Goal: Task Accomplishment & Management: Use online tool/utility

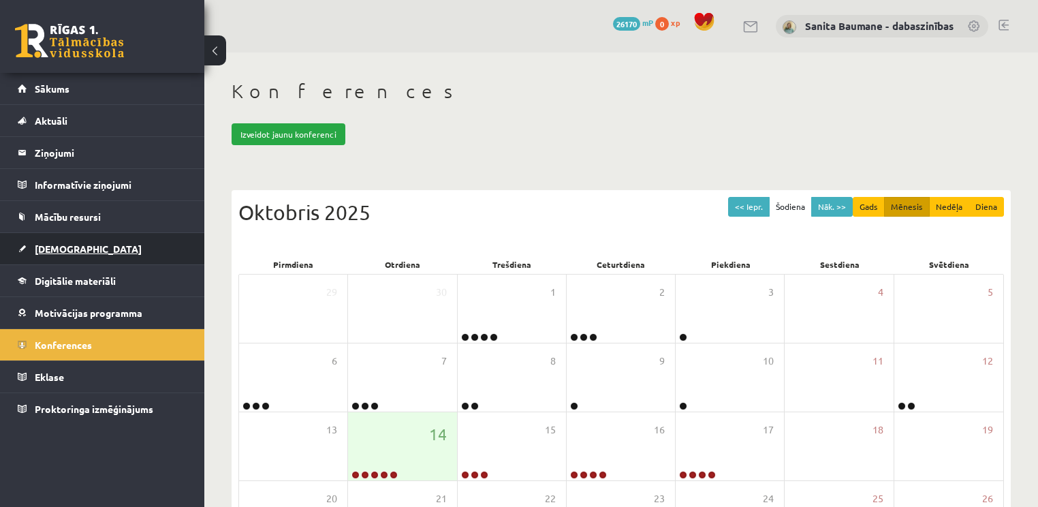
click at [48, 246] on span "[DEMOGRAPHIC_DATA]" at bounding box center [88, 249] width 107 height 12
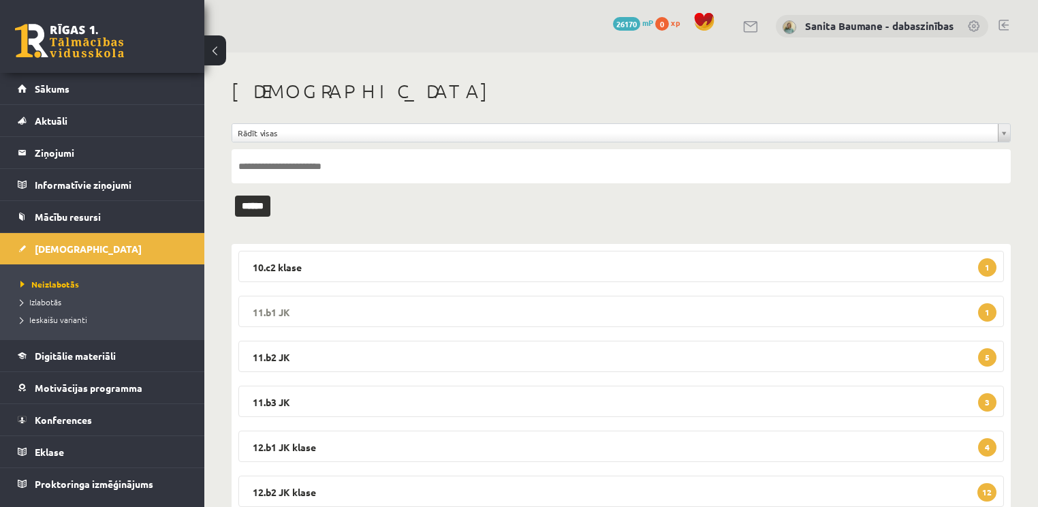
click at [350, 314] on legend "11.b1 JK 1" at bounding box center [621, 311] width 766 height 31
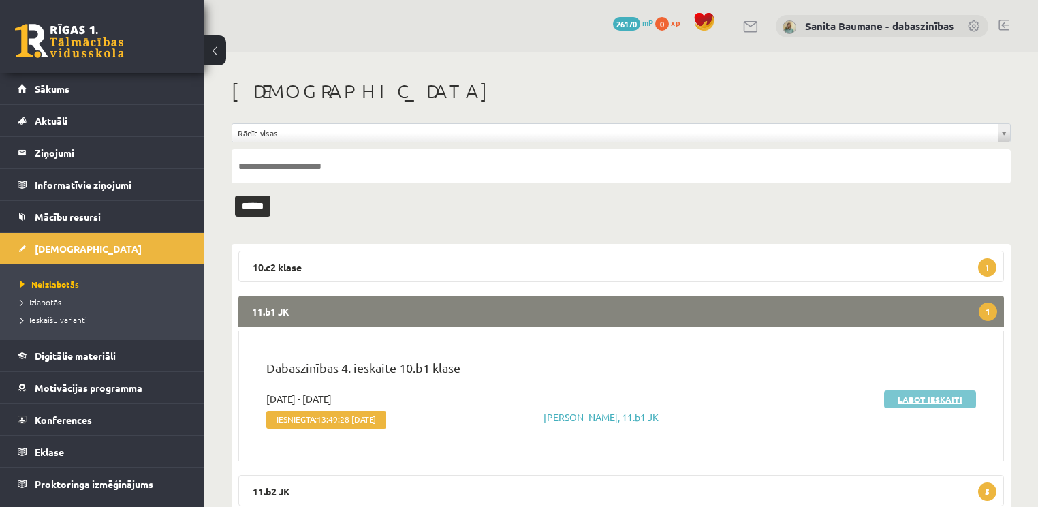
click at [907, 401] on link "Labot ieskaiti" at bounding box center [930, 399] width 92 height 18
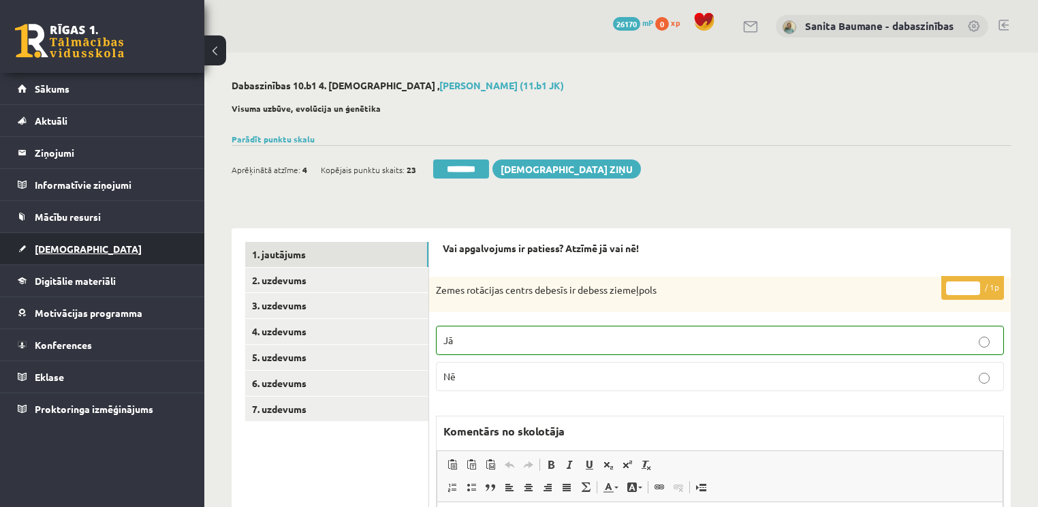
click at [61, 246] on span "[DEMOGRAPHIC_DATA]" at bounding box center [88, 249] width 107 height 12
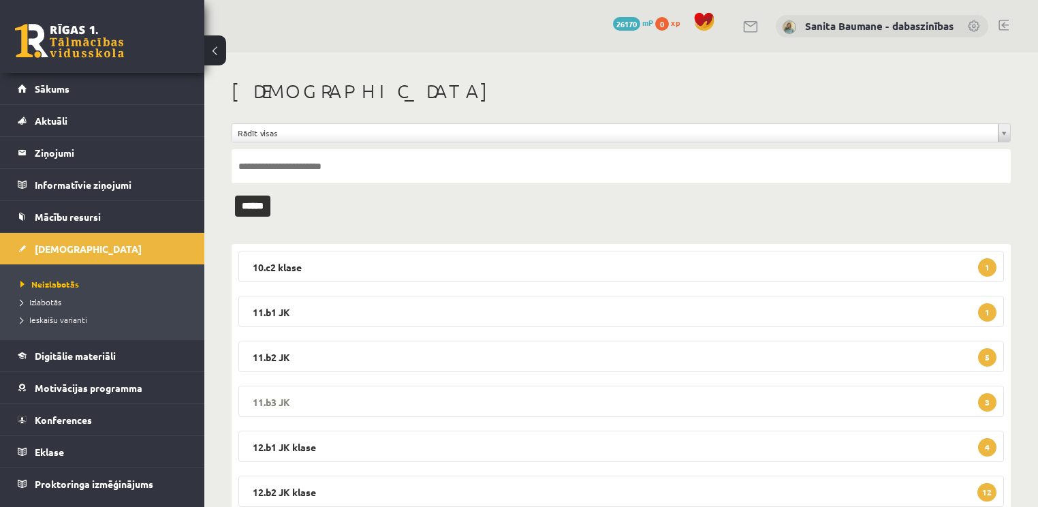
click at [277, 401] on legend "11.b3 JK 3" at bounding box center [621, 401] width 766 height 31
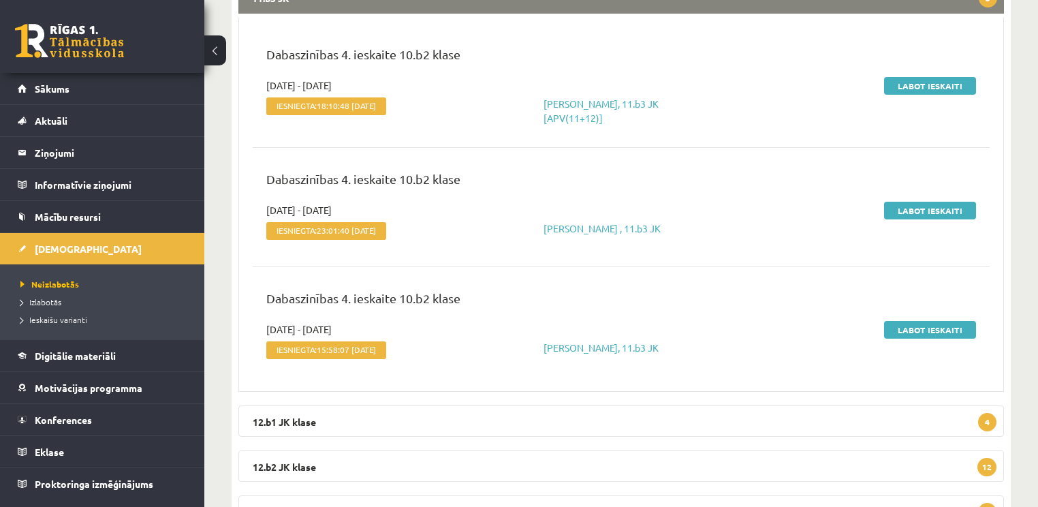
scroll to position [436, 0]
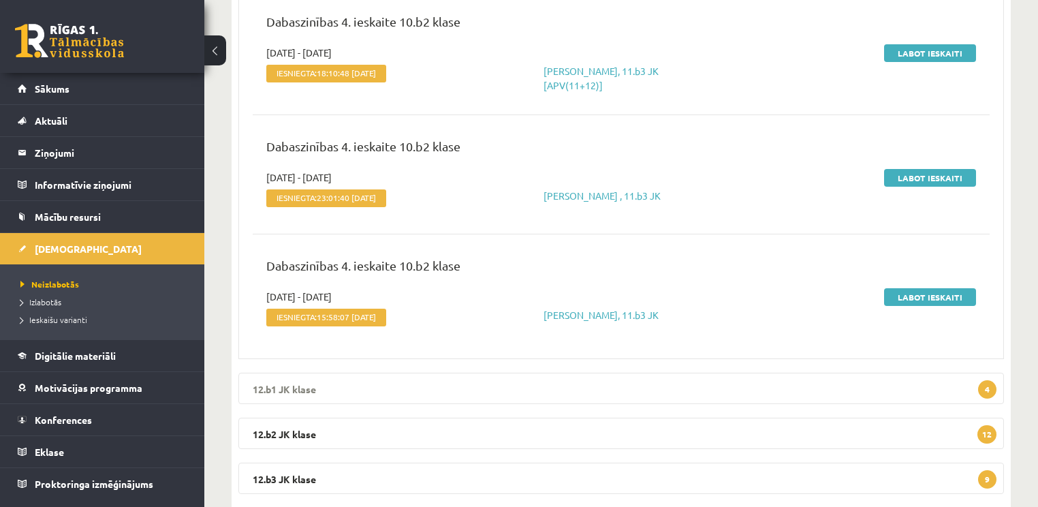
click at [292, 384] on legend "12.b1 JK klase 4" at bounding box center [621, 388] width 766 height 31
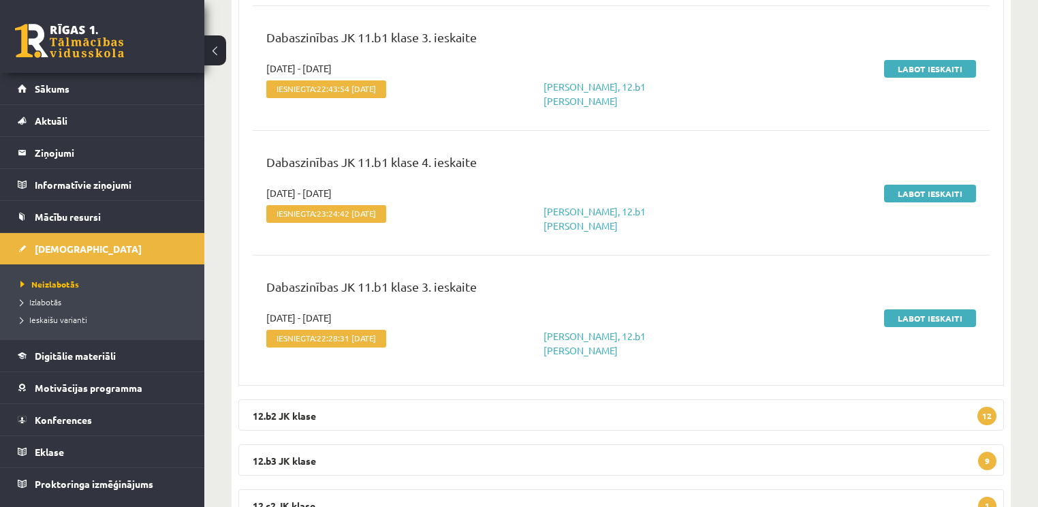
scroll to position [981, 0]
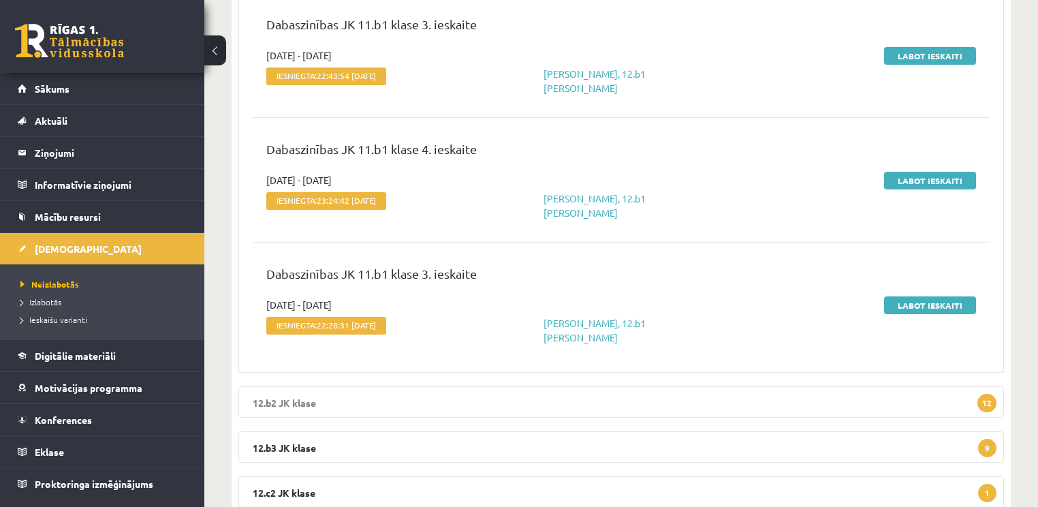
click at [286, 386] on legend "12.b2 JK klase 12" at bounding box center [621, 401] width 766 height 31
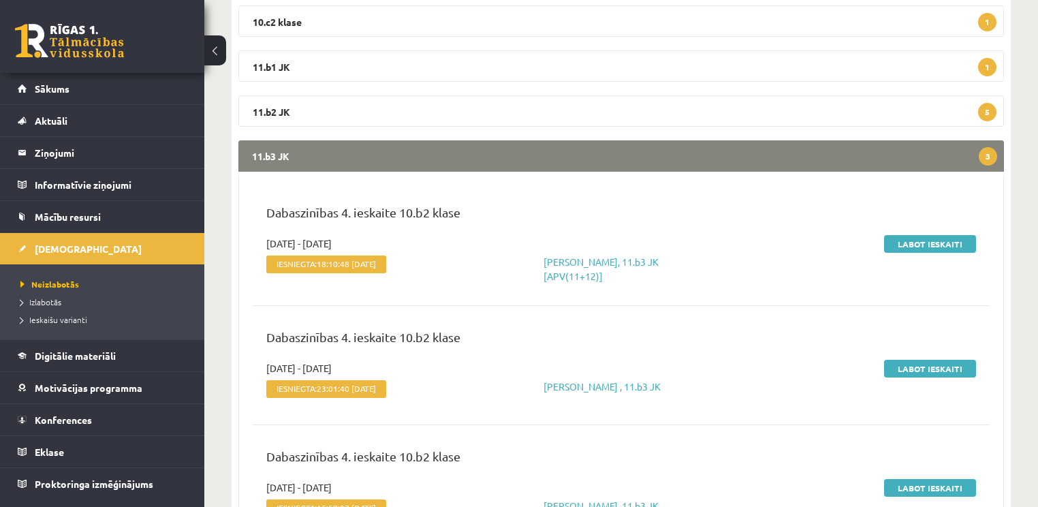
scroll to position [218, 0]
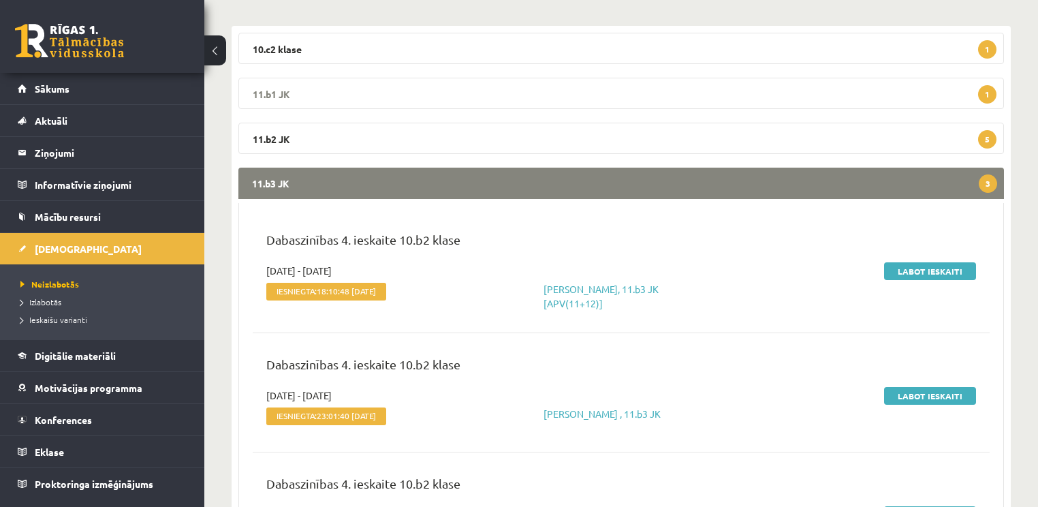
click at [298, 99] on legend "11.b1 JK 1" at bounding box center [621, 93] width 766 height 31
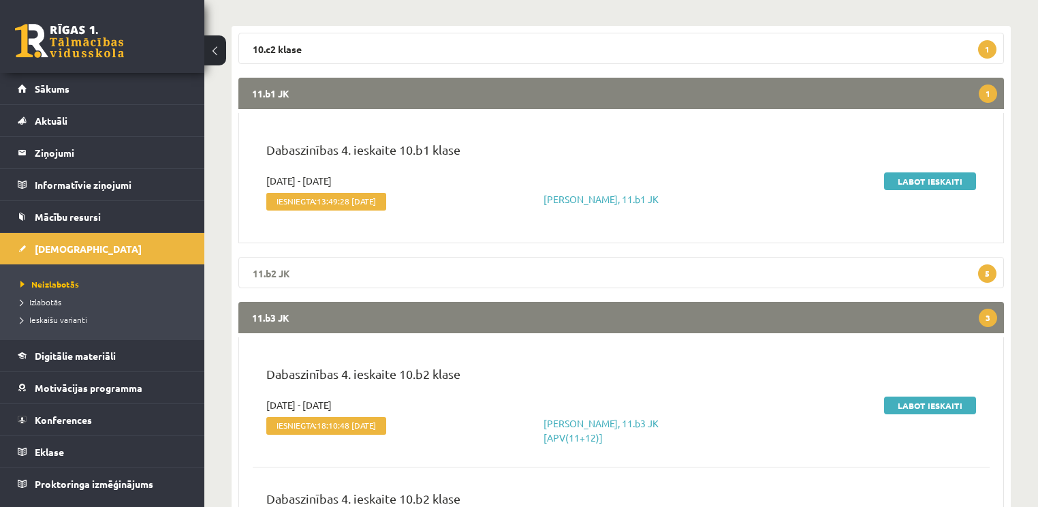
click at [285, 281] on legend "11.b2 JK 5" at bounding box center [621, 272] width 766 height 31
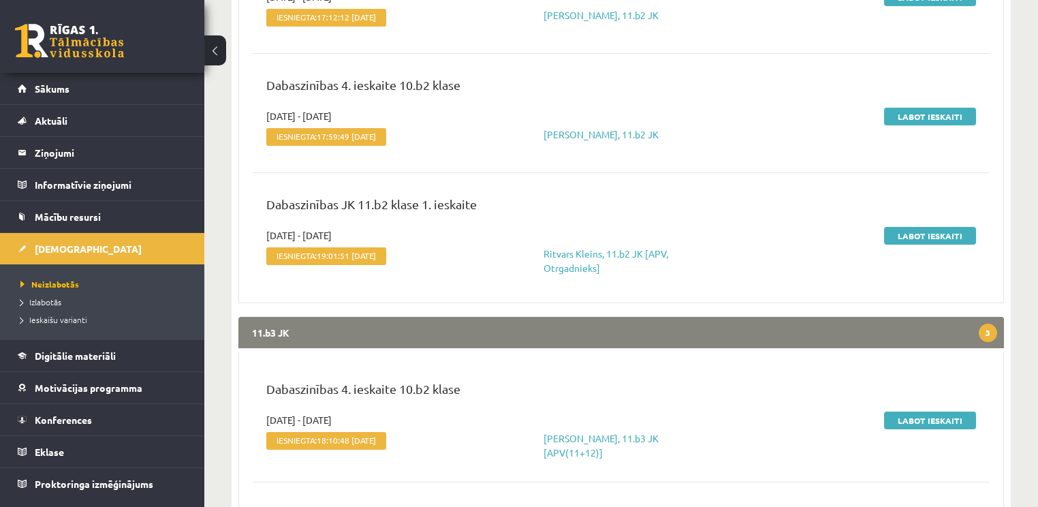
scroll to position [817, 0]
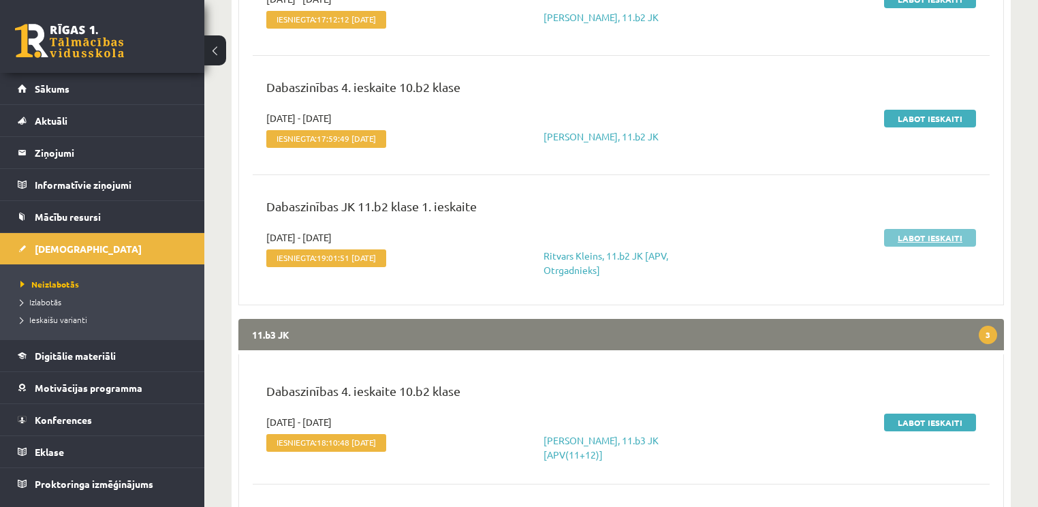
click at [913, 235] on link "Labot ieskaiti" at bounding box center [930, 238] width 92 height 18
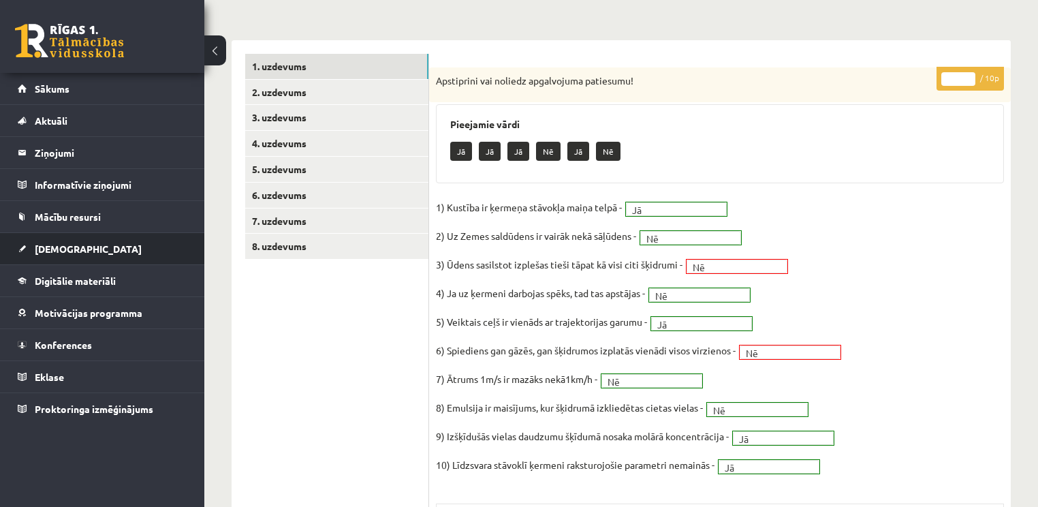
scroll to position [163, 0]
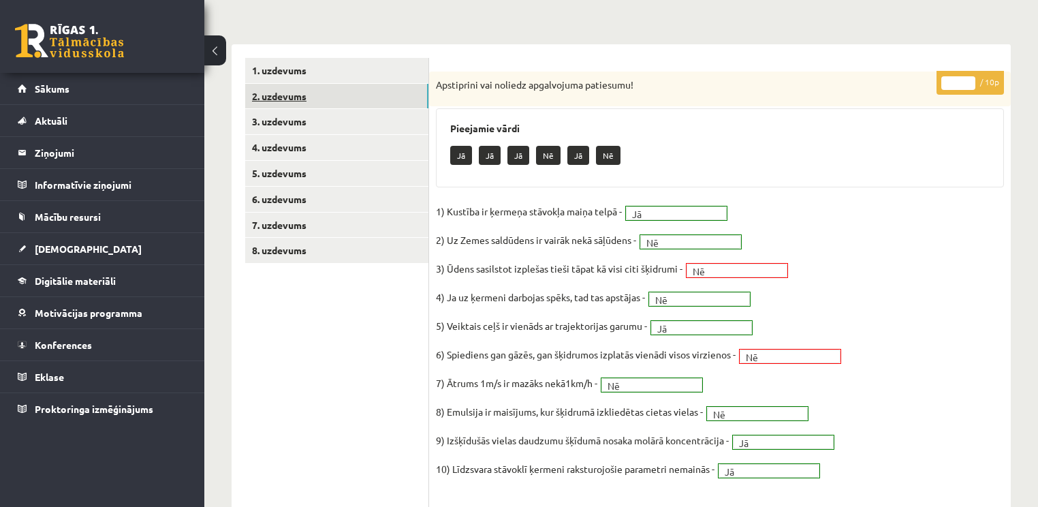
click at [264, 86] on link "2. uzdevums" at bounding box center [336, 96] width 183 height 25
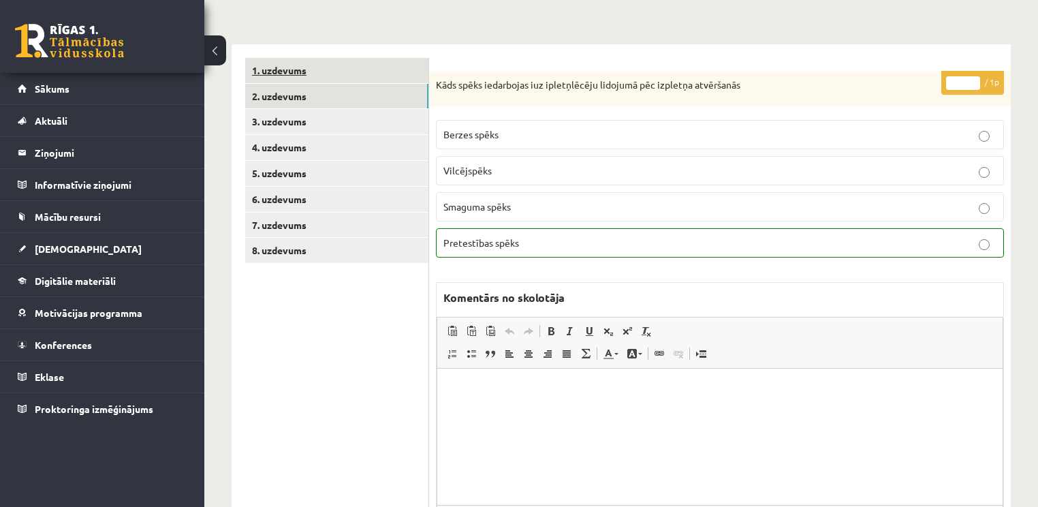
scroll to position [0, 0]
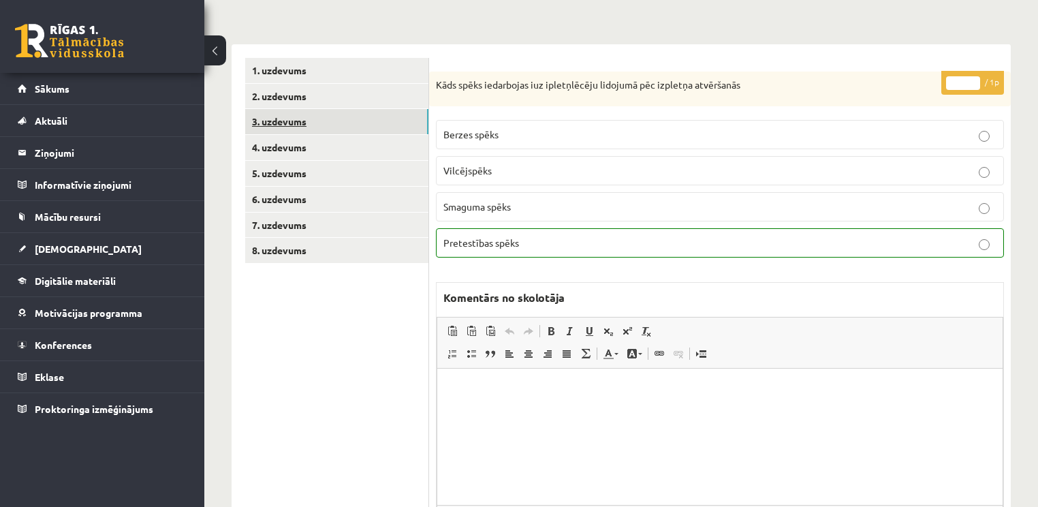
click at [268, 129] on link "3. uzdevums" at bounding box center [336, 121] width 183 height 25
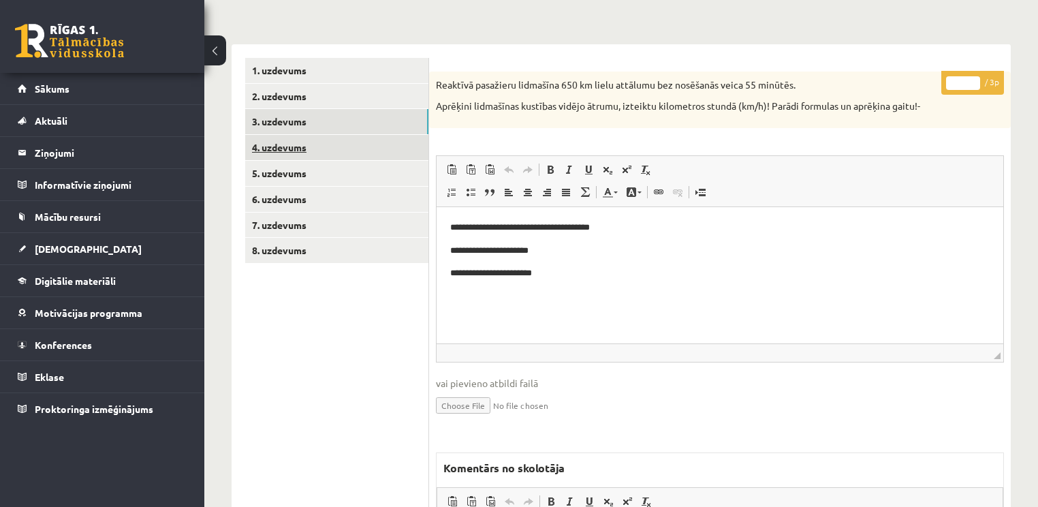
click at [308, 142] on link "4. uzdevums" at bounding box center [336, 147] width 183 height 25
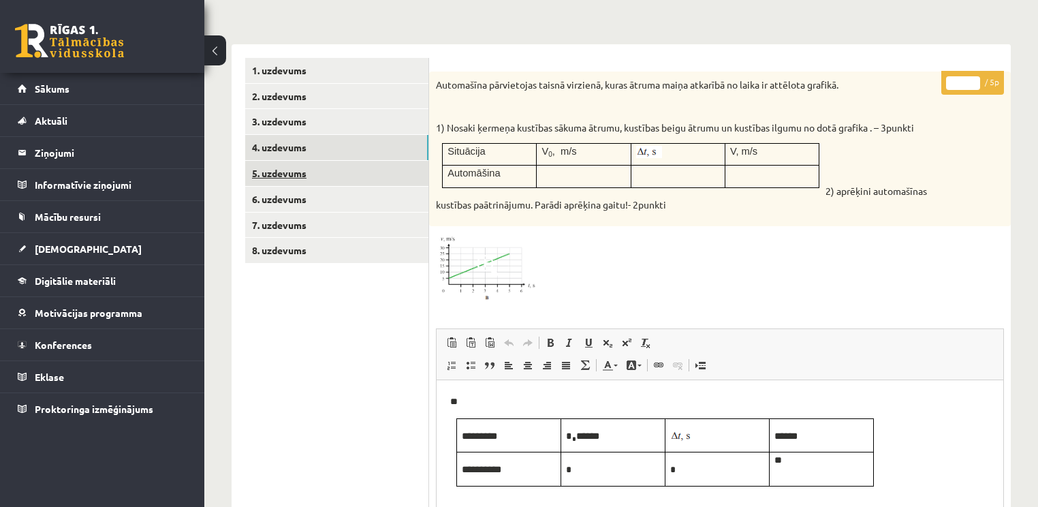
click at [281, 181] on link "5. uzdevums" at bounding box center [336, 173] width 183 height 25
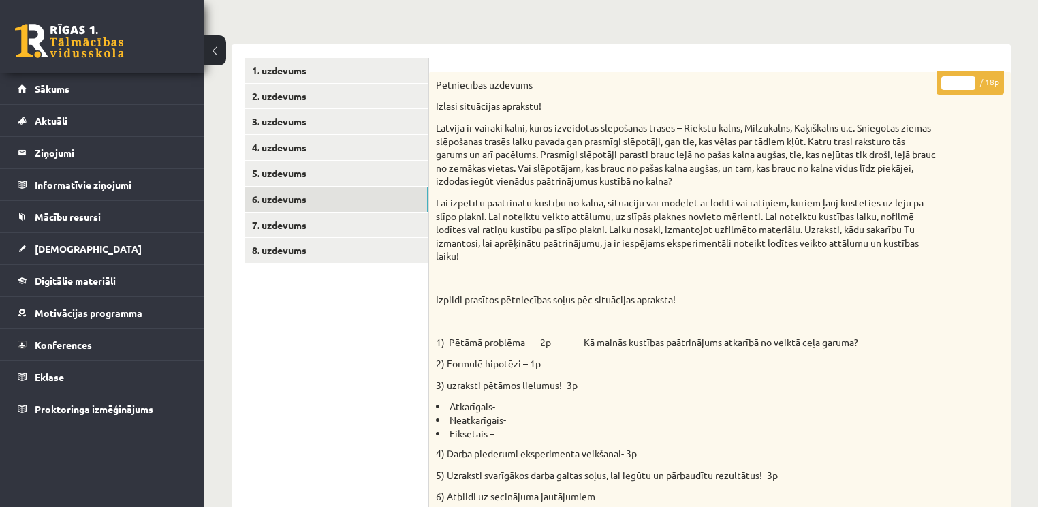
click at [286, 197] on link "6. uzdevums" at bounding box center [336, 199] width 183 height 25
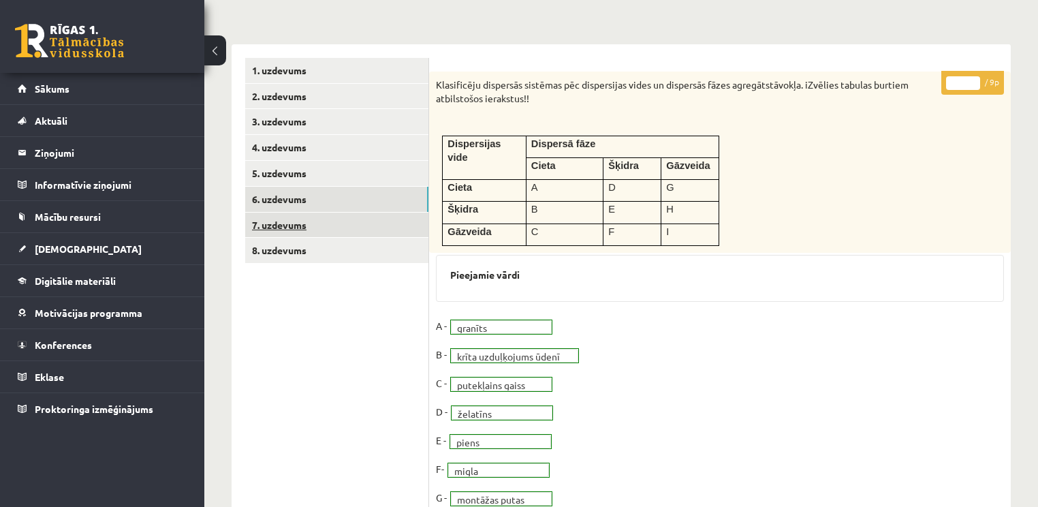
click at [281, 229] on link "7. uzdevums" at bounding box center [336, 225] width 183 height 25
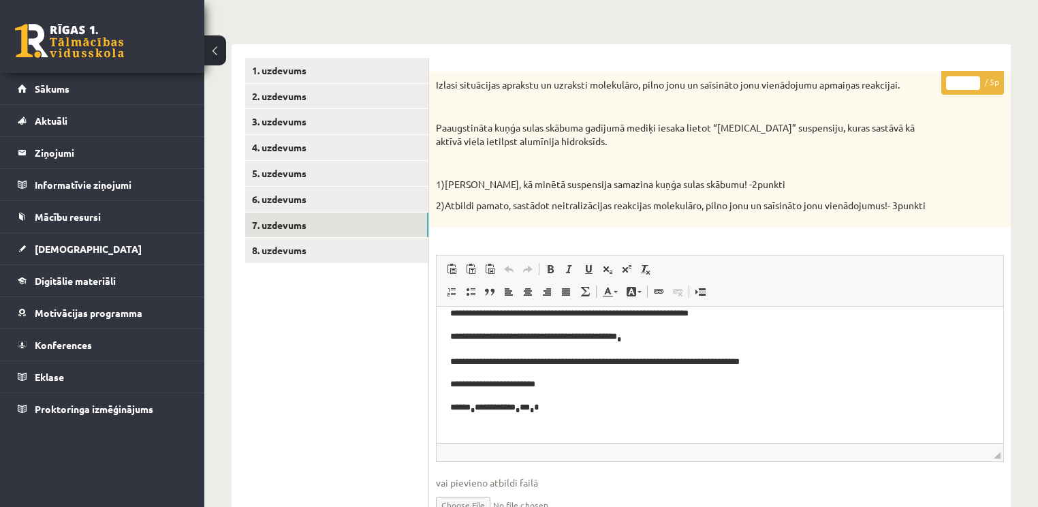
scroll to position [25, 0]
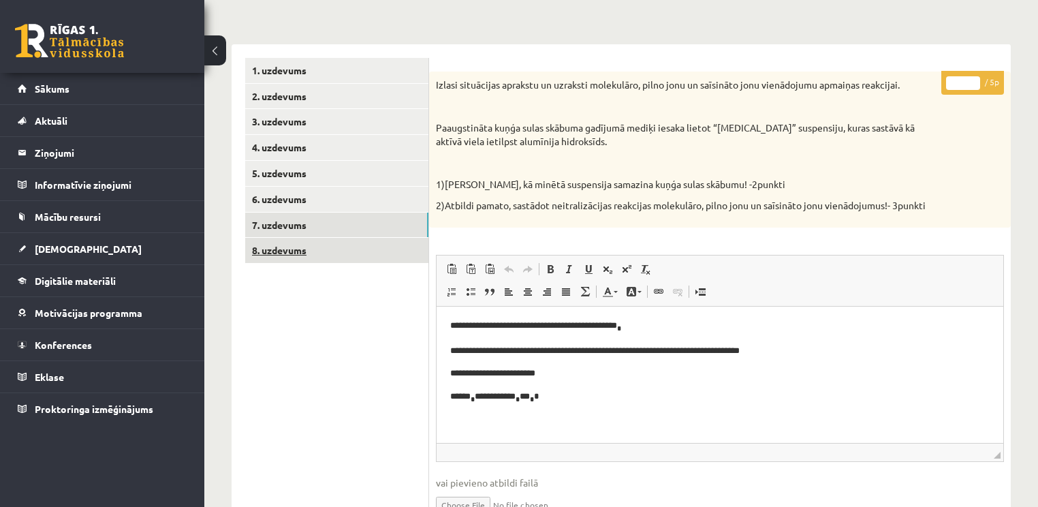
click at [271, 252] on link "8. uzdevums" at bounding box center [336, 250] width 183 height 25
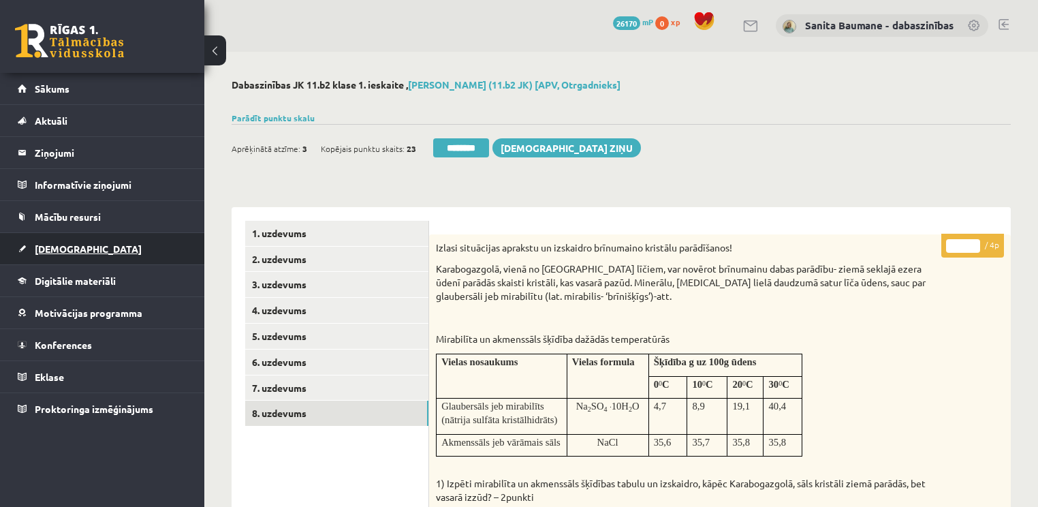
scroll to position [0, 0]
click at [64, 343] on span "Konferences" at bounding box center [63, 345] width 57 height 12
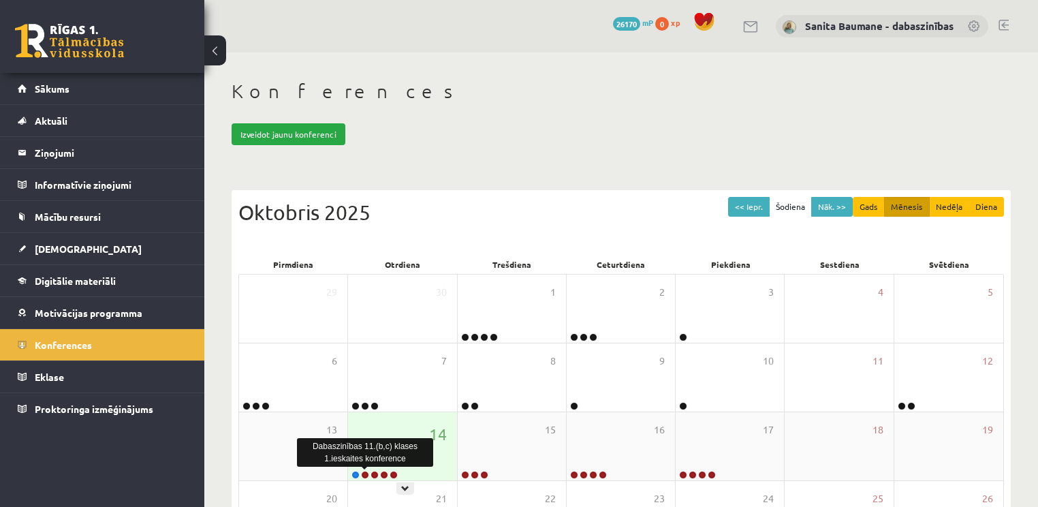
click at [366, 471] on link at bounding box center [365, 475] width 8 height 8
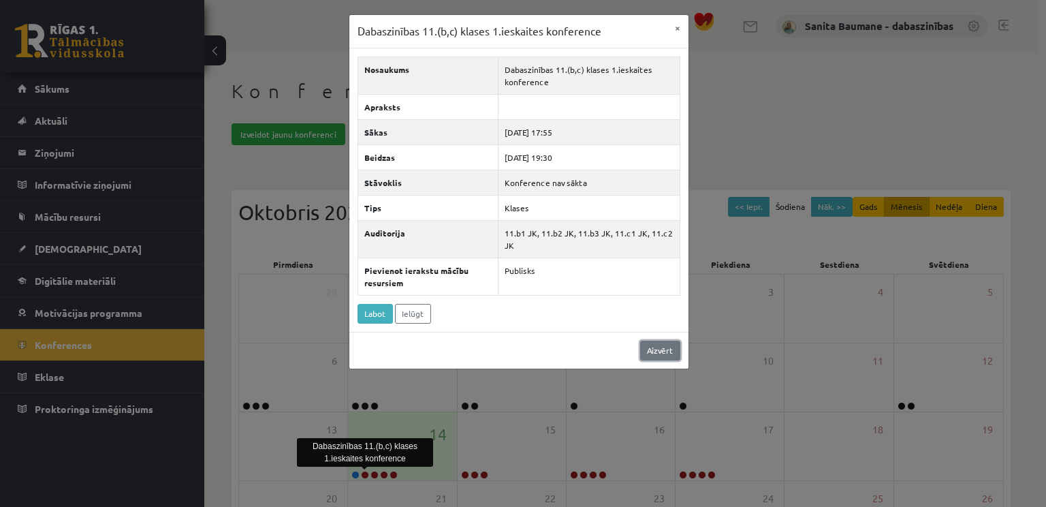
click at [647, 349] on link "Aizvērt" at bounding box center [660, 351] width 40 height 20
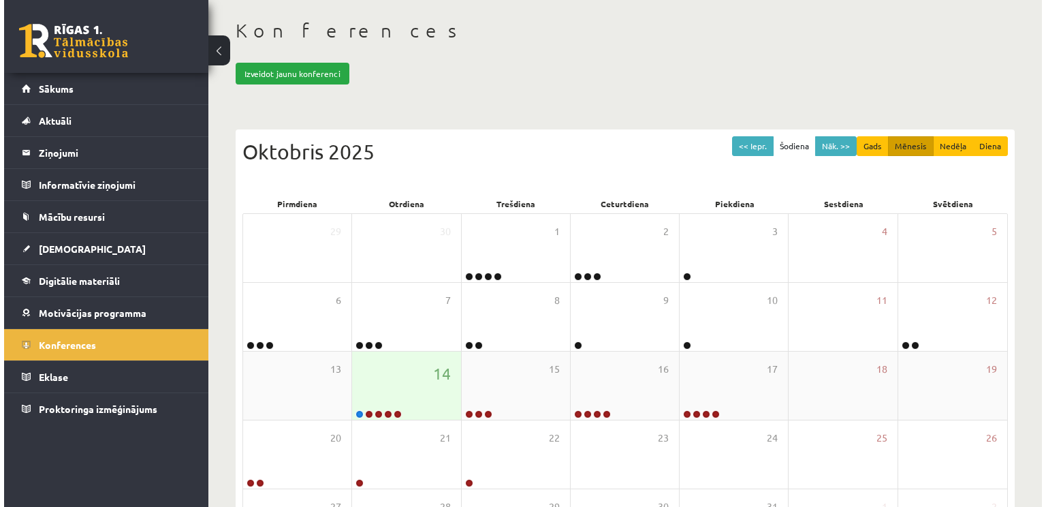
scroll to position [163, 0]
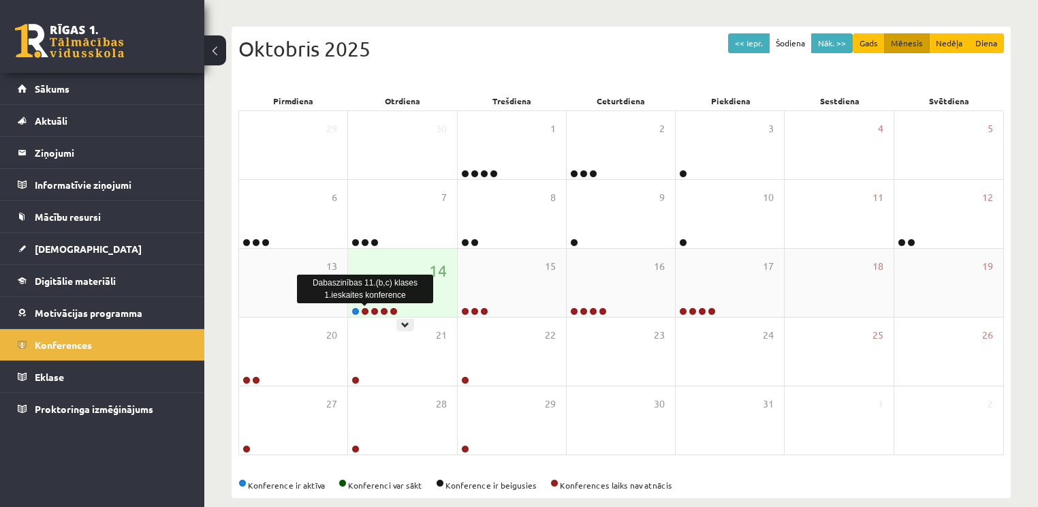
click at [363, 308] on link at bounding box center [365, 311] width 8 height 8
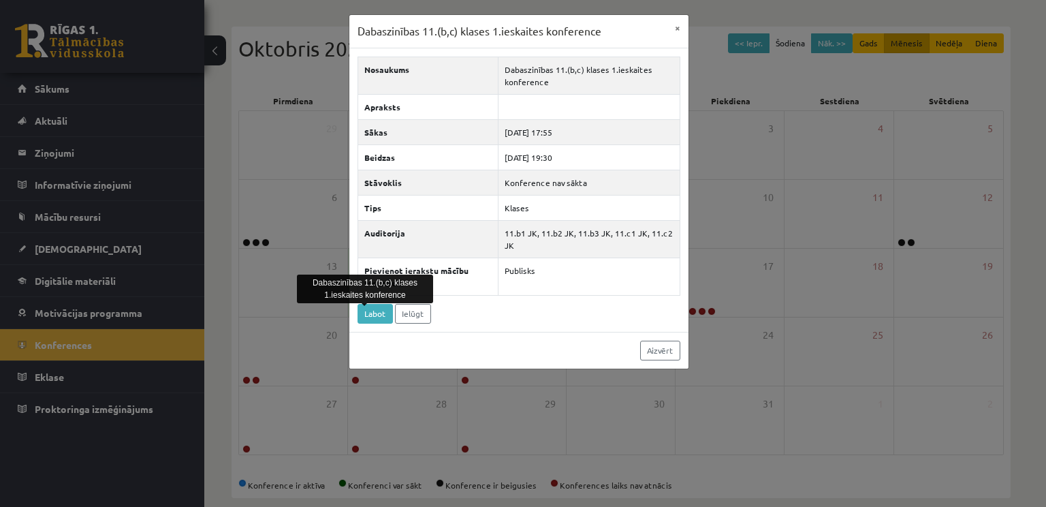
click at [507, 326] on div "Nosaukums Dabaszinības 11.(b,c) klases 1.ieskaites konference Apraksts Sākas [D…" at bounding box center [518, 189] width 339 height 283
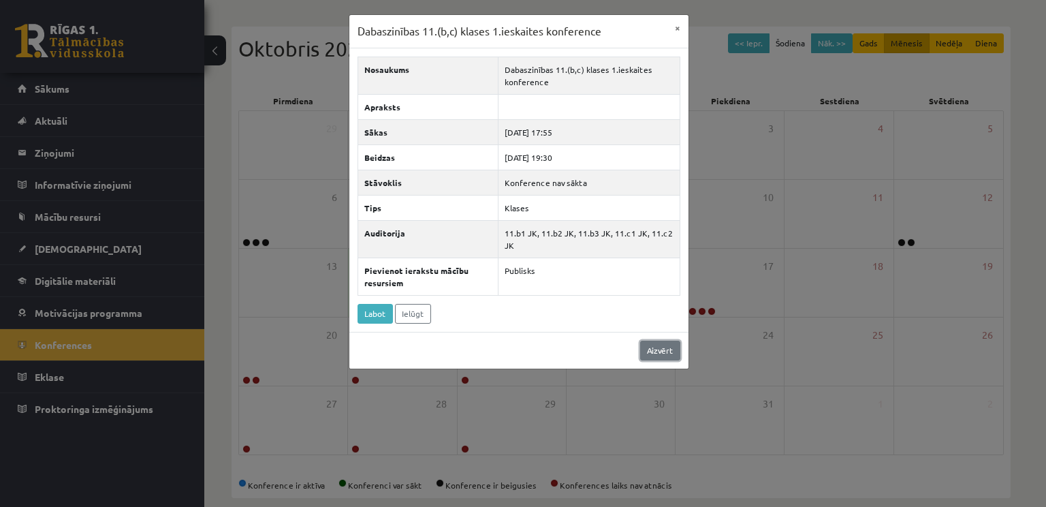
click at [666, 347] on link "Aizvērt" at bounding box center [660, 351] width 40 height 20
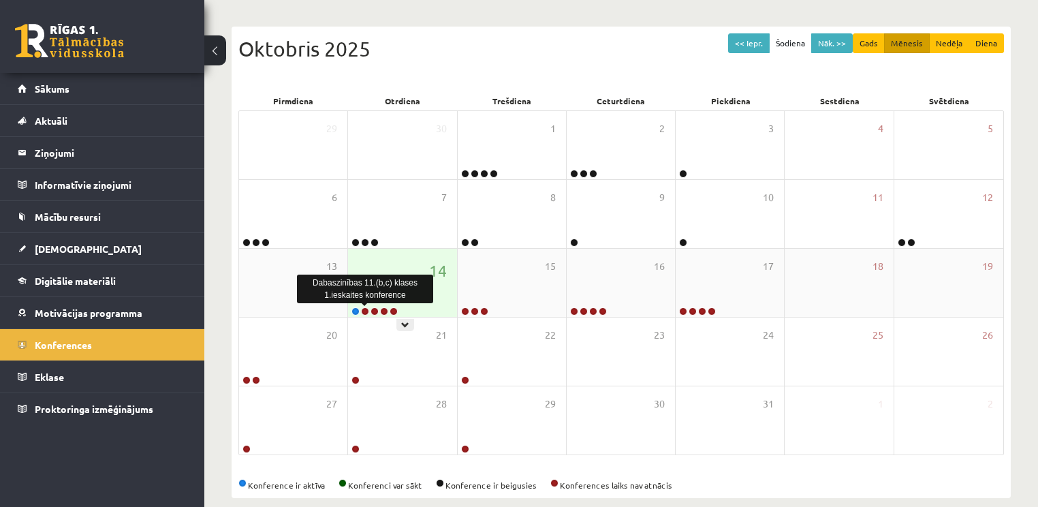
click at [363, 307] on link at bounding box center [365, 311] width 8 height 8
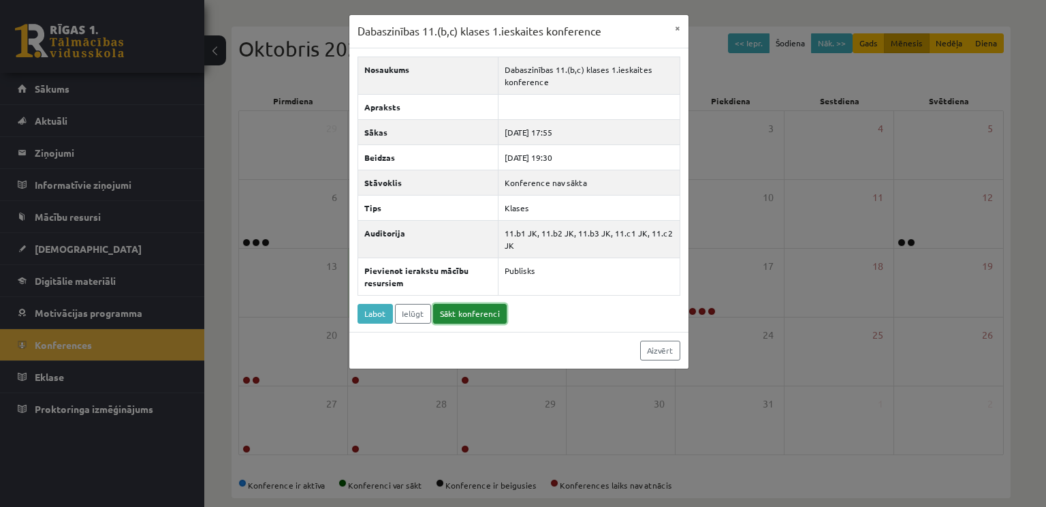
click at [471, 305] on link "Sākt konferenci" at bounding box center [470, 314] width 74 height 20
